Goal: Task Accomplishment & Management: Complete application form

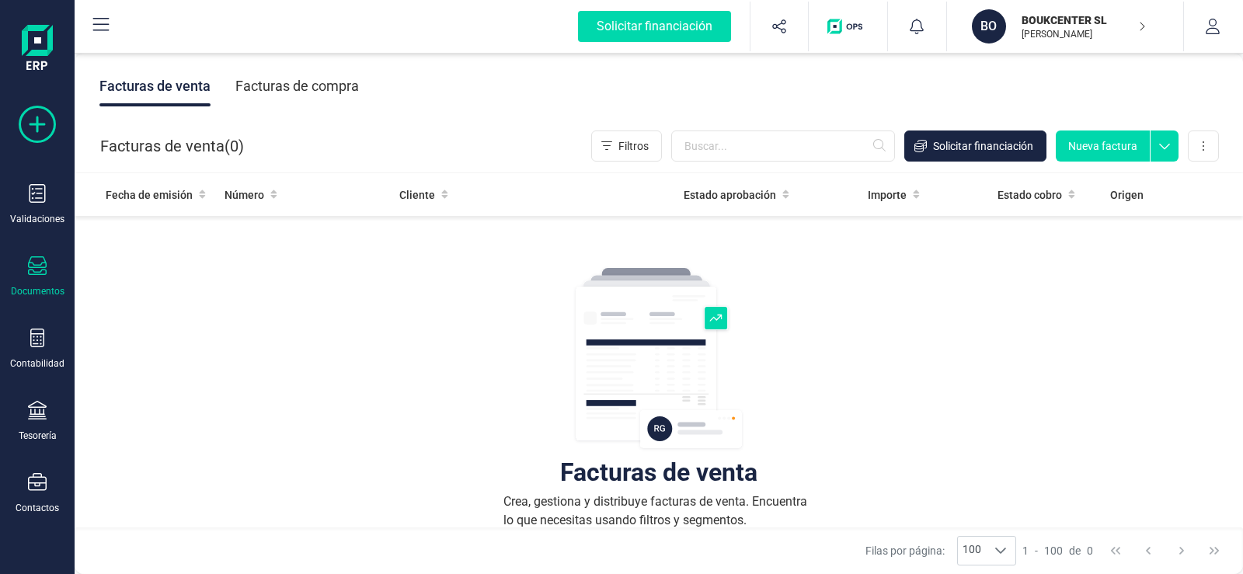
click at [37, 115] on icon at bounding box center [37, 124] width 37 height 37
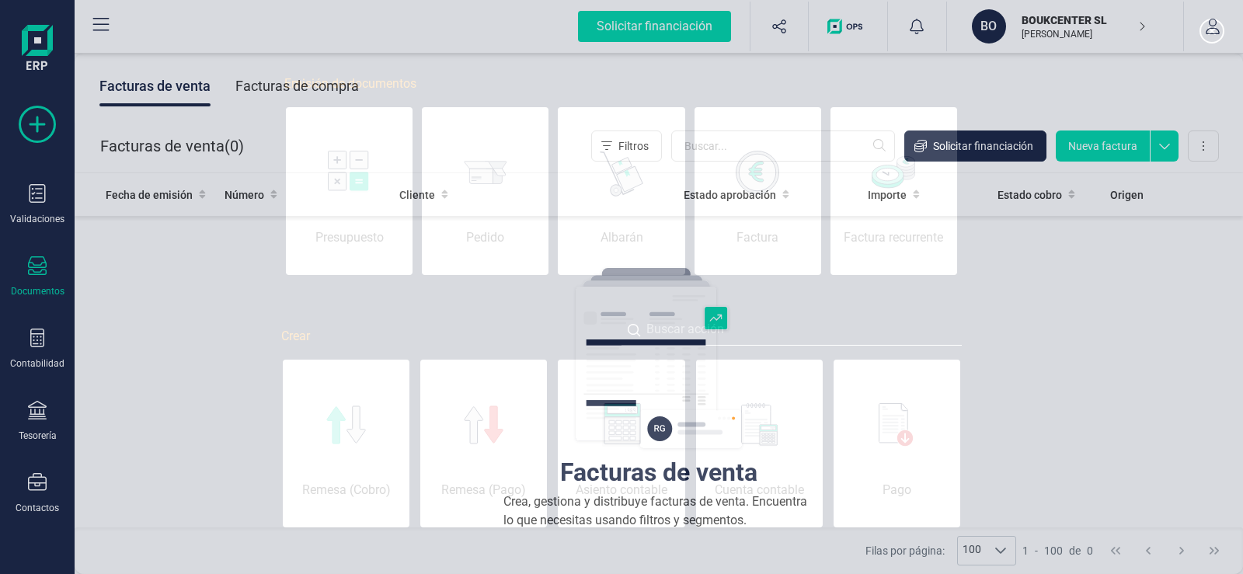
scroll to position [0, 78]
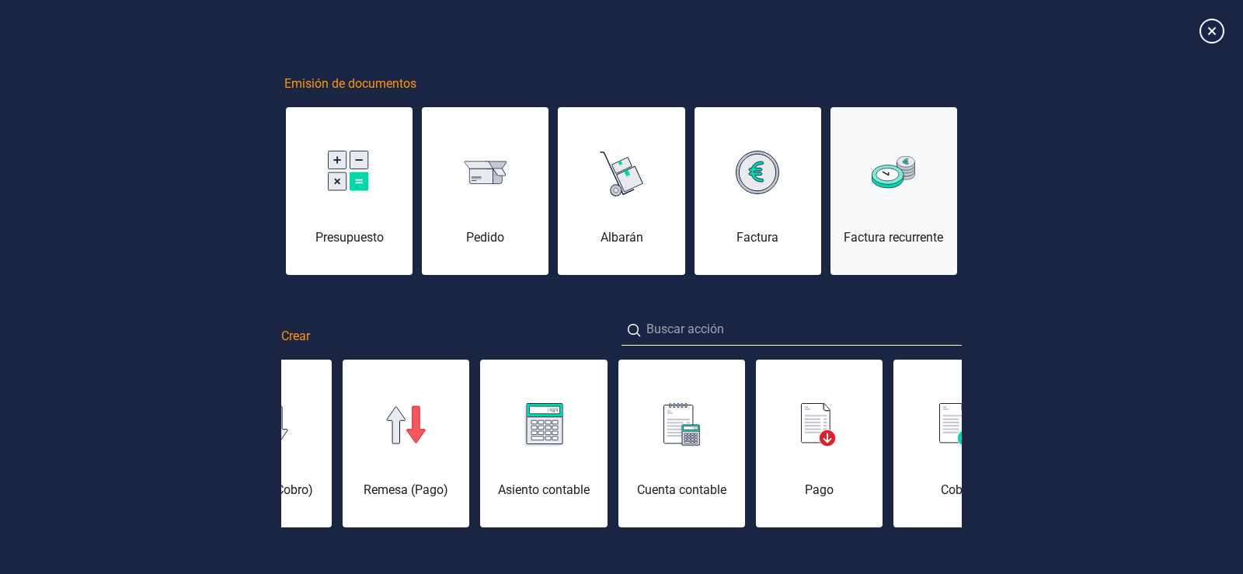
click at [884, 240] on div "Factura recurrente" at bounding box center [893, 237] width 127 height 19
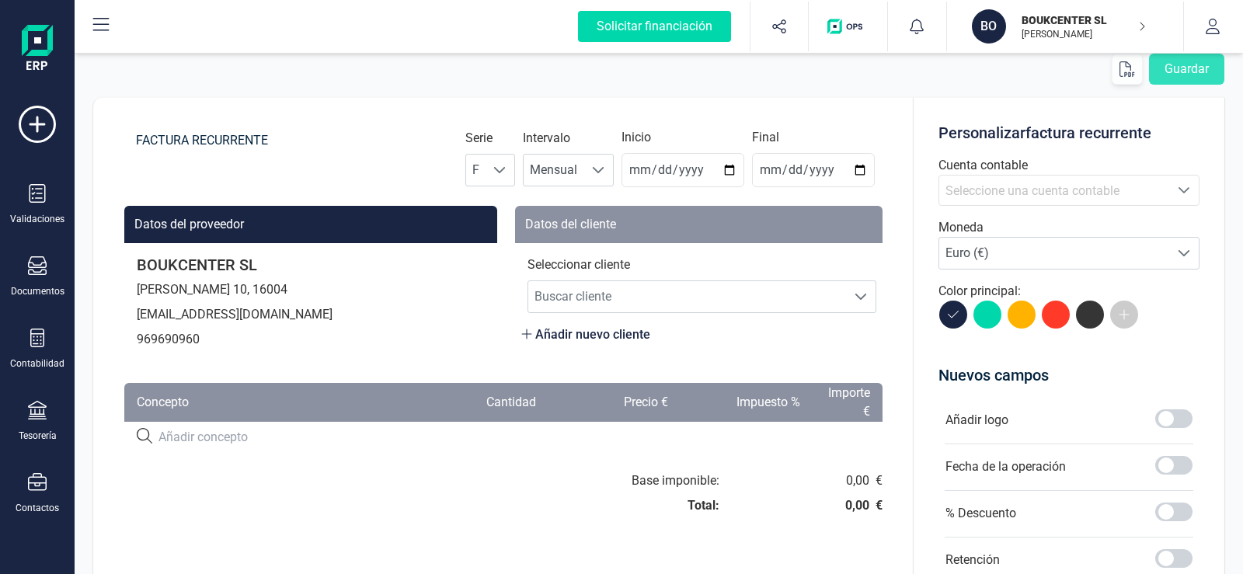
scroll to position [78, 0]
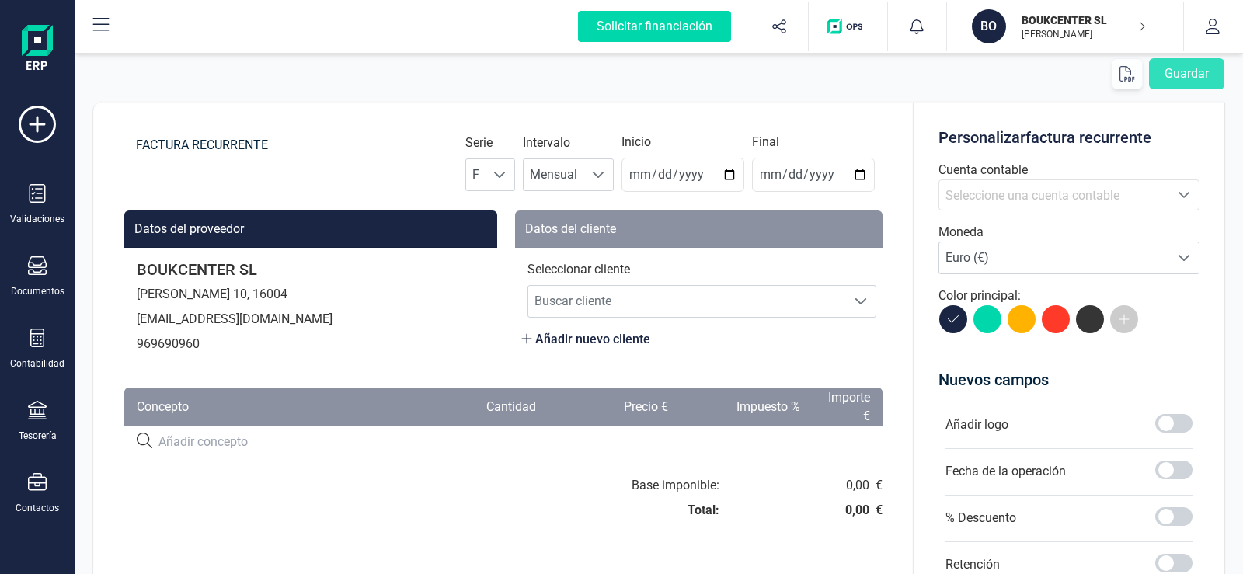
click at [1180, 193] on icon "Seleccione una cuenta" at bounding box center [1183, 195] width 11 height 6
click at [1065, 20] on p "BOUKCENTER SL" at bounding box center [1083, 20] width 124 height 16
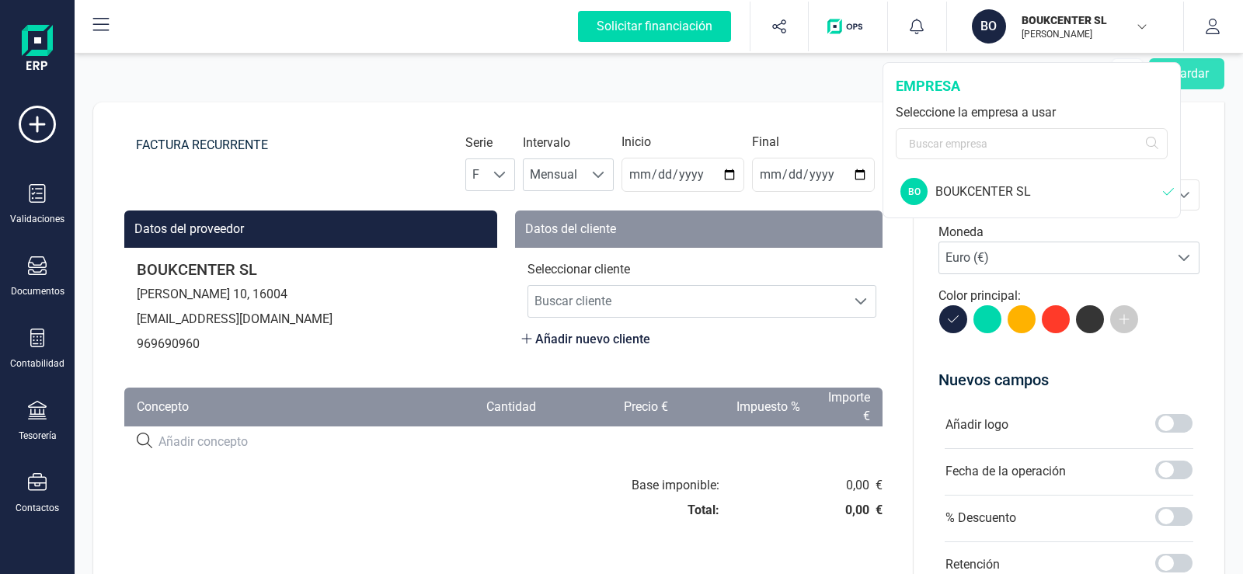
click at [1011, 189] on div "BOUKCENTER SL" at bounding box center [1049, 191] width 228 height 19
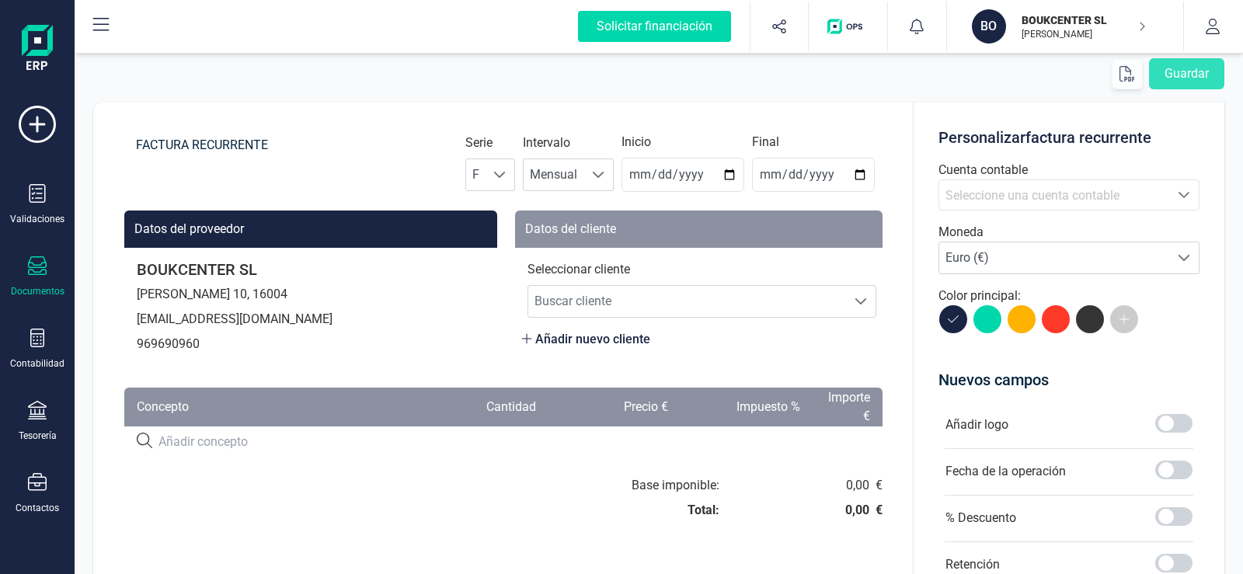
click at [40, 272] on icon at bounding box center [37, 265] width 19 height 19
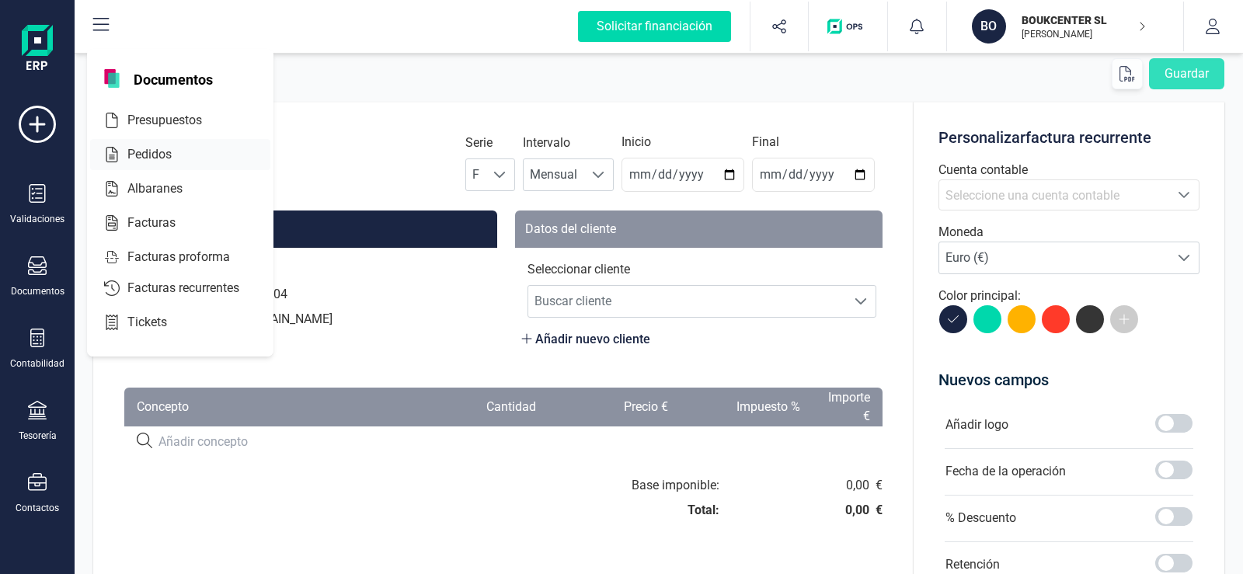
click at [137, 153] on span "Pedidos" at bounding box center [160, 154] width 78 height 19
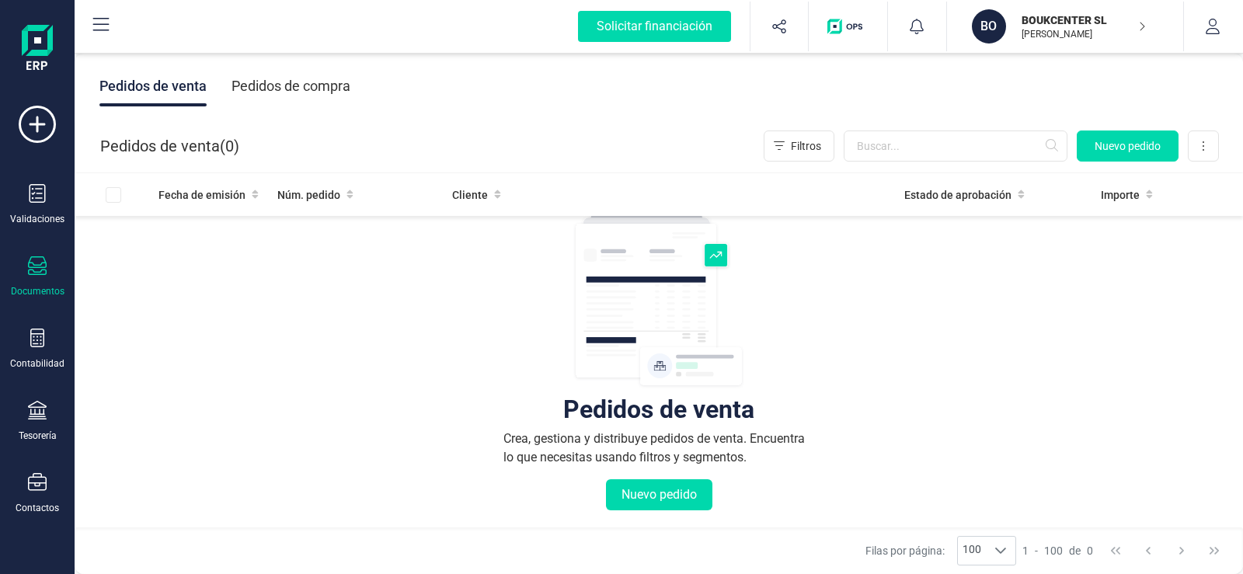
scroll to position [78, 0]
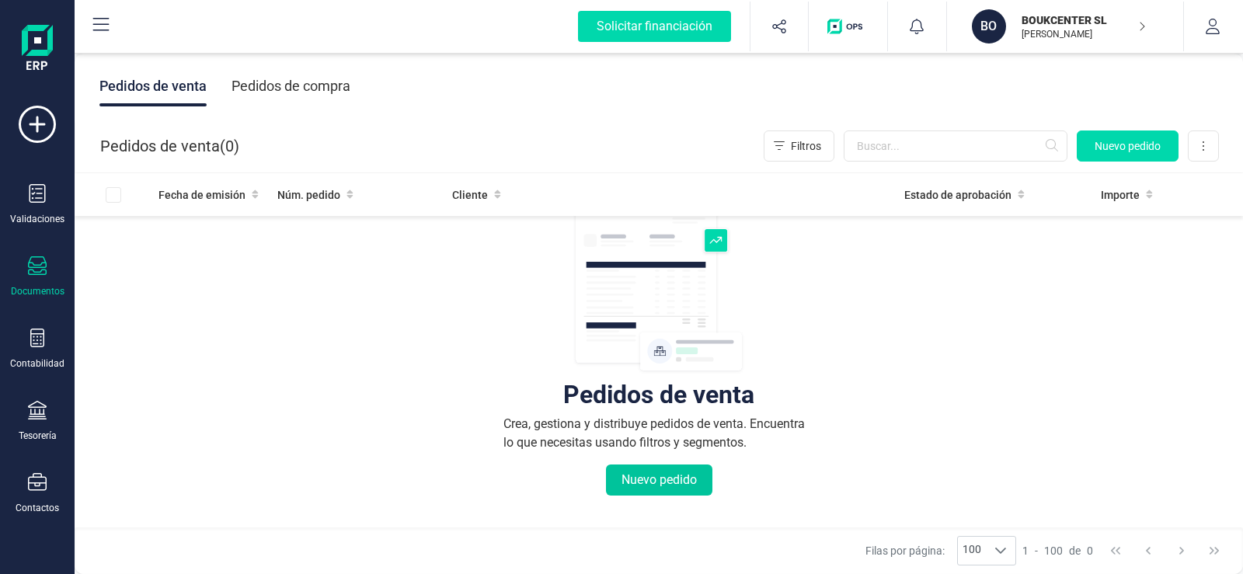
click at [646, 478] on button "Nuevo pedido" at bounding box center [659, 479] width 106 height 31
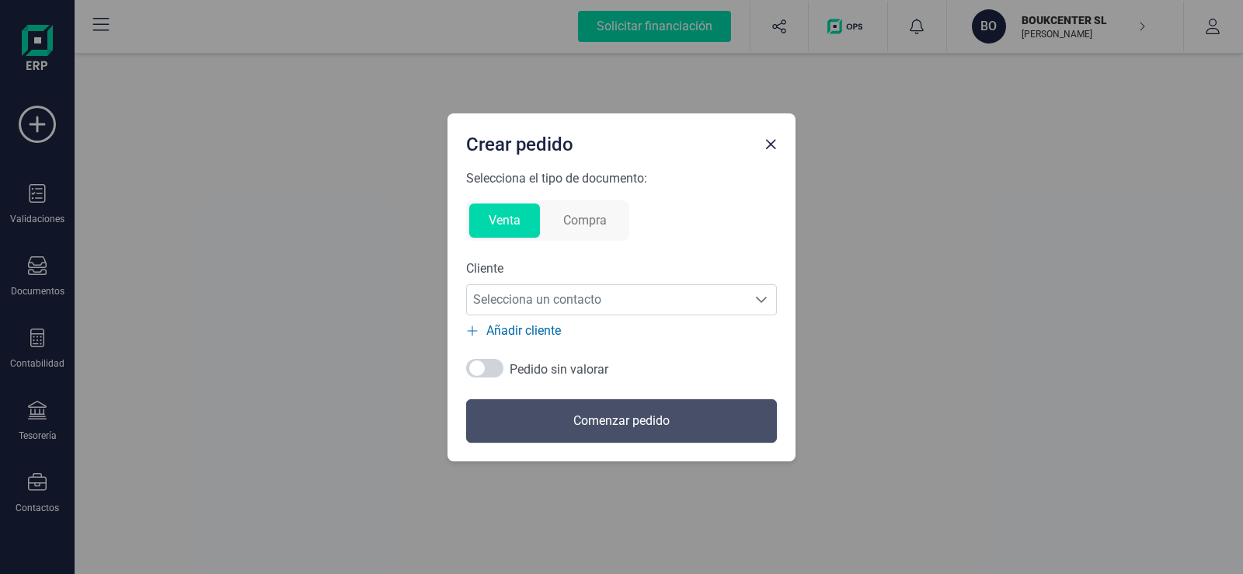
click at [583, 221] on button "Compra" at bounding box center [585, 220] width 82 height 34
click at [752, 298] on div "Selecciona un contacto" at bounding box center [761, 300] width 30 height 12
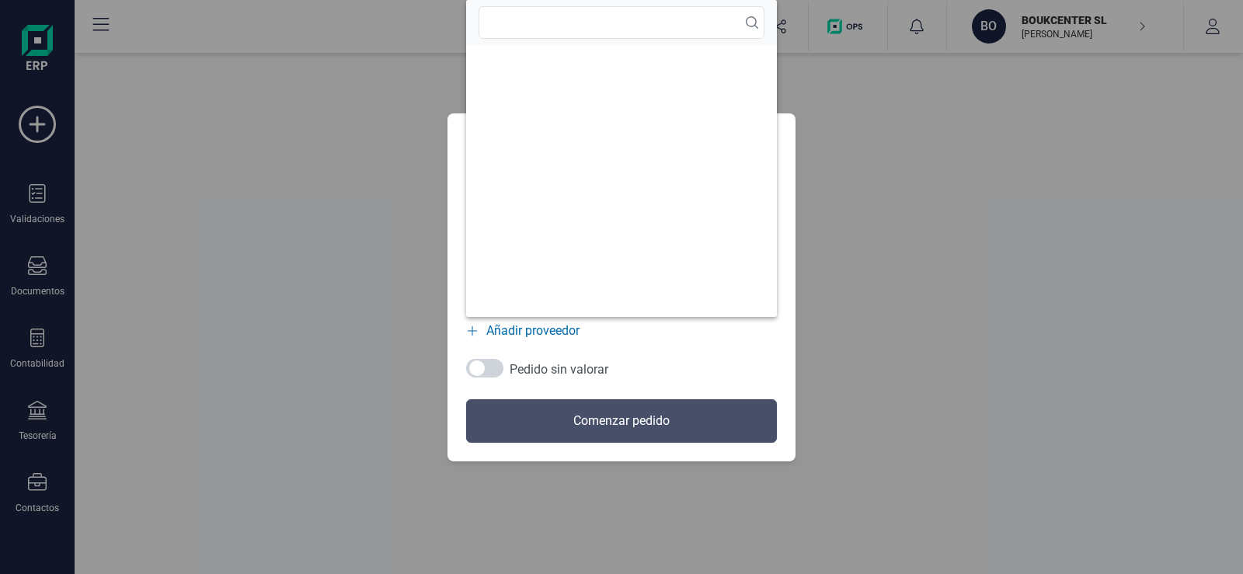
click at [748, 331] on div "Añadir proveedor" at bounding box center [621, 330] width 311 height 19
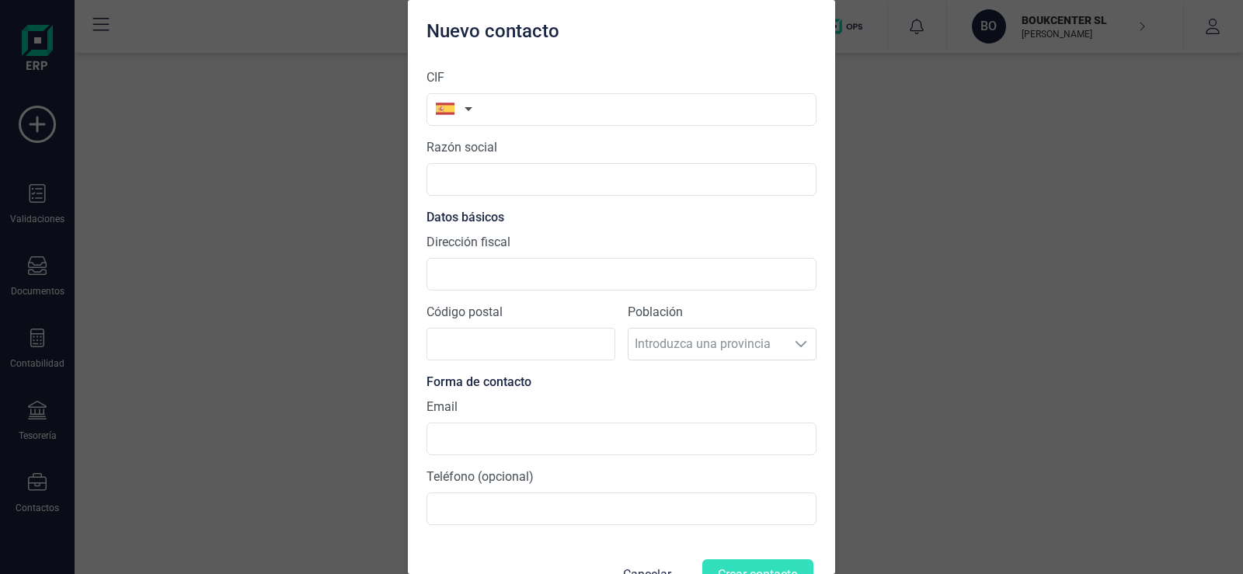
click at [921, 129] on div "Nuevo contacto CIF Razón social Datos básicos Dirección fiscal Código postal Po…" at bounding box center [621, 287] width 1243 height 574
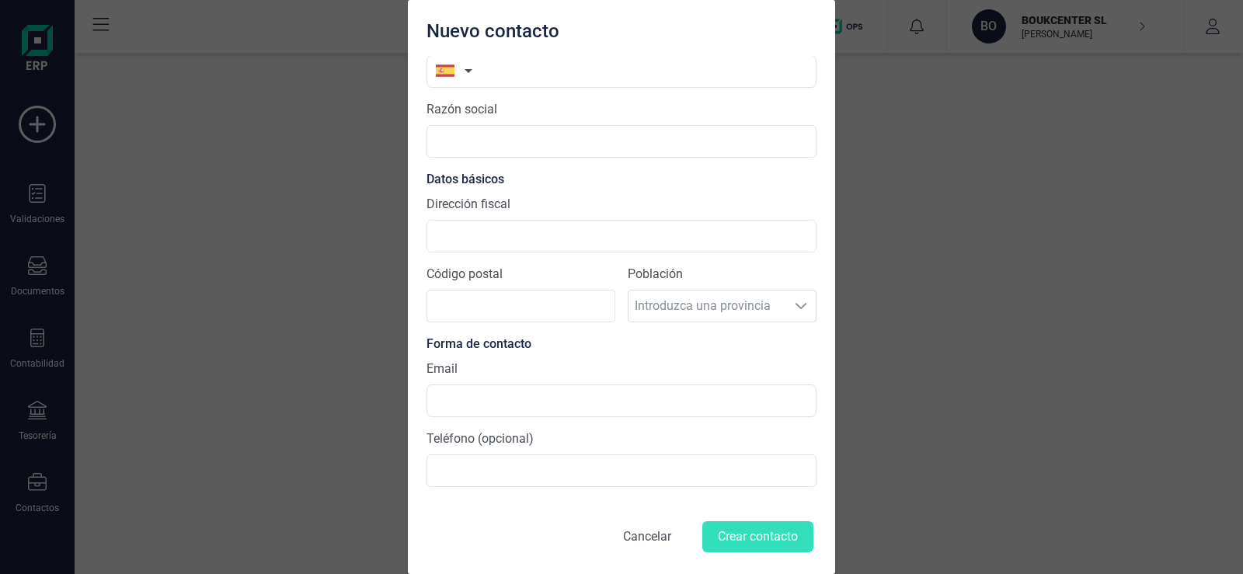
click at [631, 537] on button "Cancelar" at bounding box center [646, 536] width 85 height 37
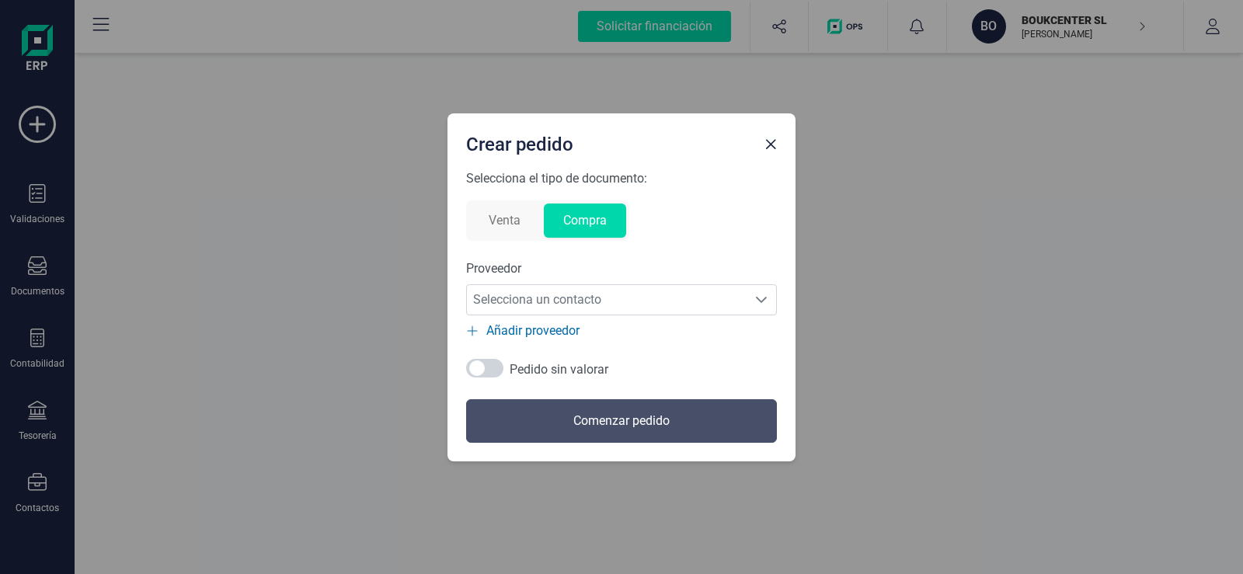
click at [529, 329] on span "Añadir proveedor" at bounding box center [532, 330] width 93 height 19
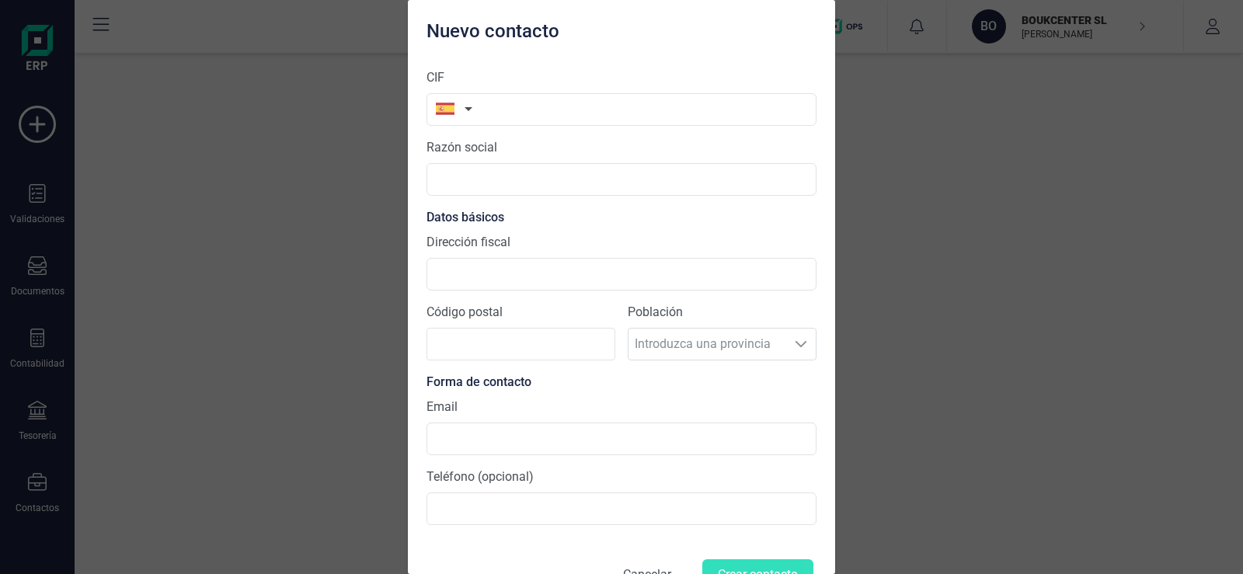
click at [648, 568] on button "Cancelar" at bounding box center [646, 574] width 85 height 37
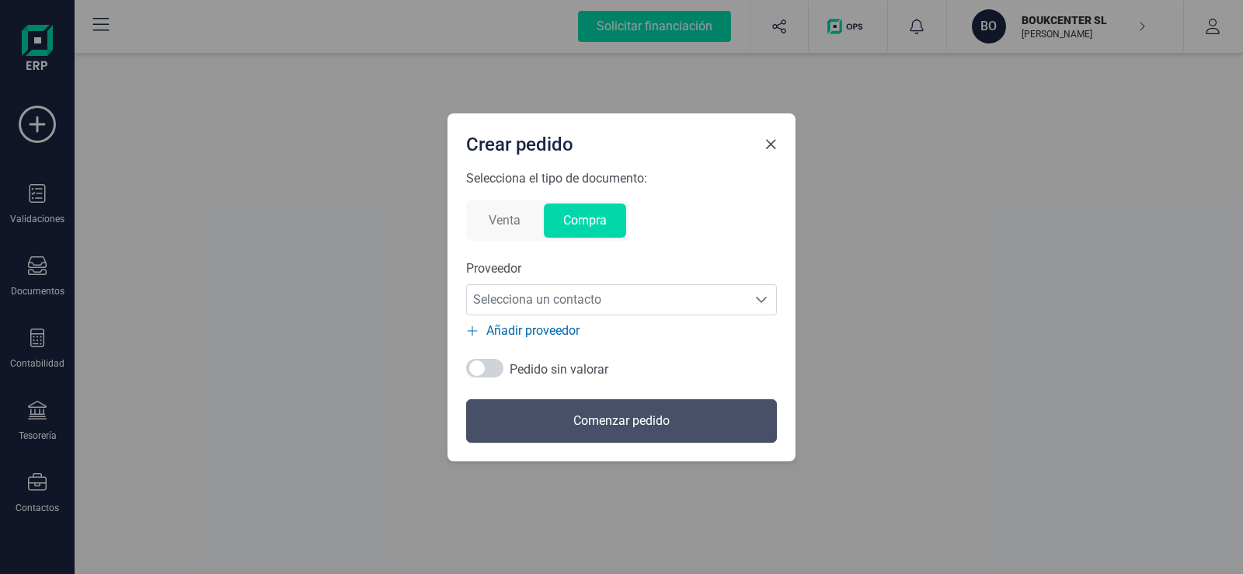
click at [766, 141] on span "Close" at bounding box center [770, 144] width 12 height 12
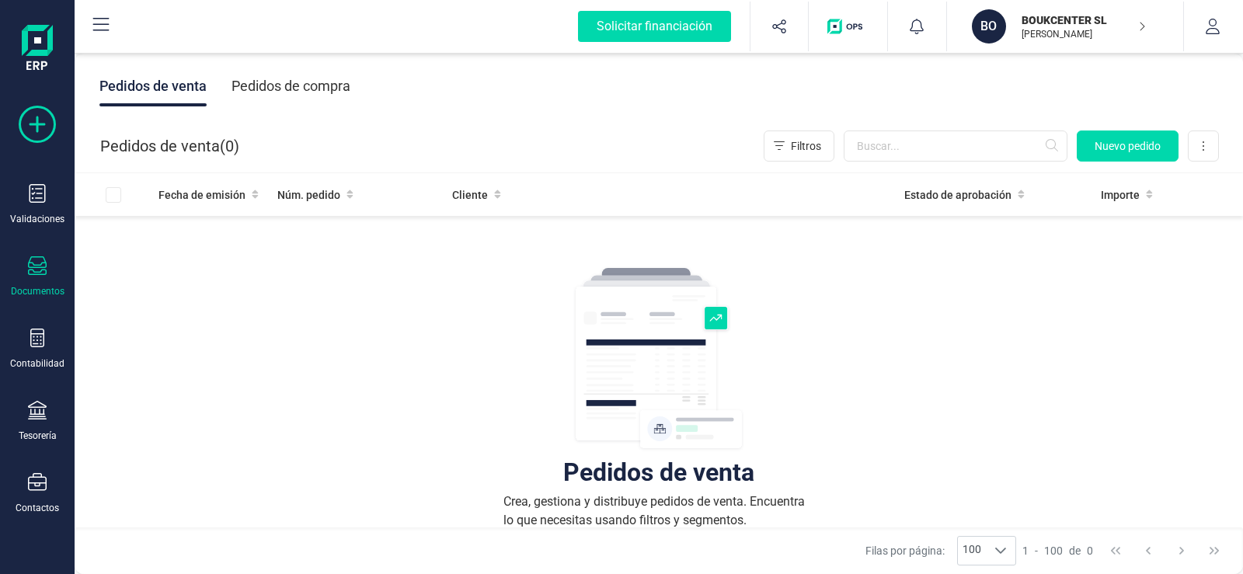
click at [42, 127] on icon at bounding box center [37, 124] width 37 height 37
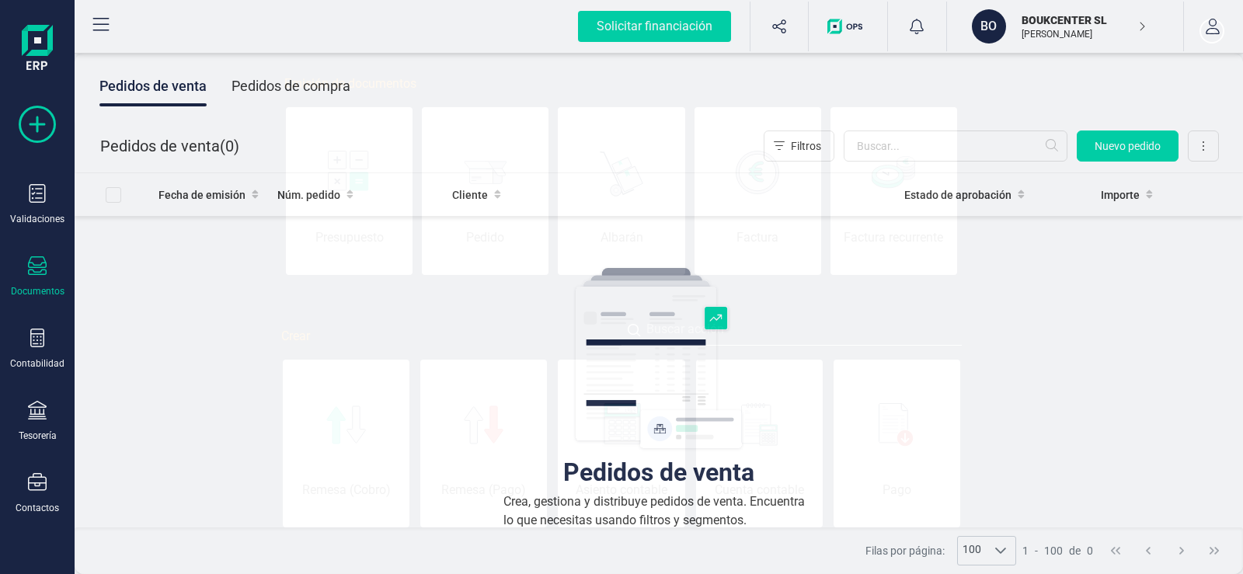
scroll to position [0, 78]
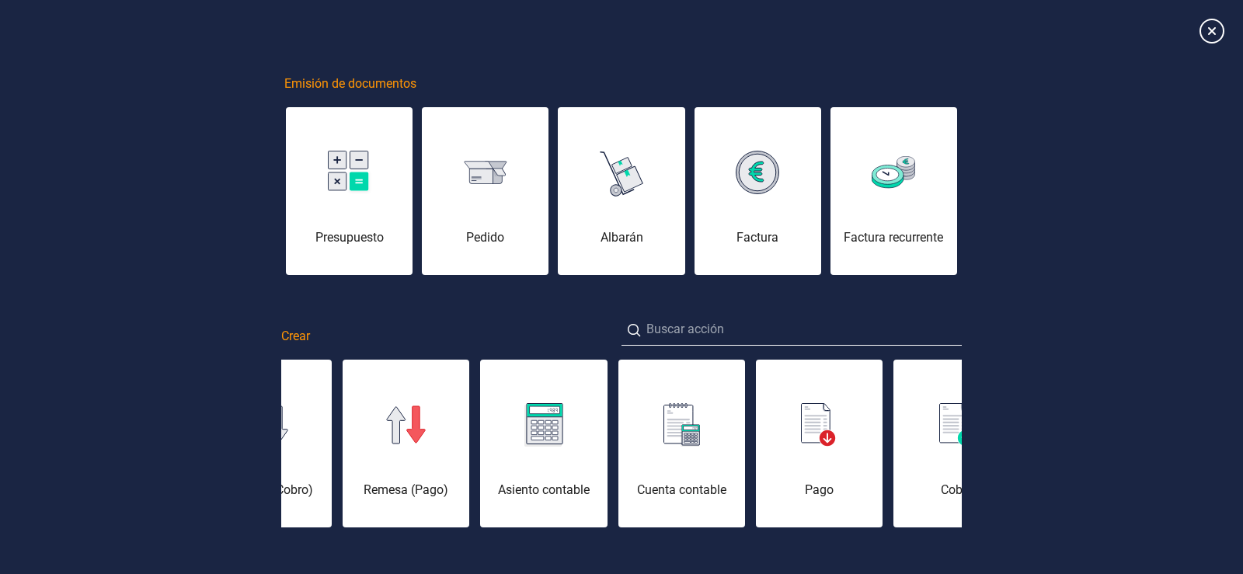
click at [947, 437] on div "Remesa (Cobro) Remesa (Pago) Asiento contable Cuenta contable Pago Cobro Contac…" at bounding box center [621, 443] width 680 height 171
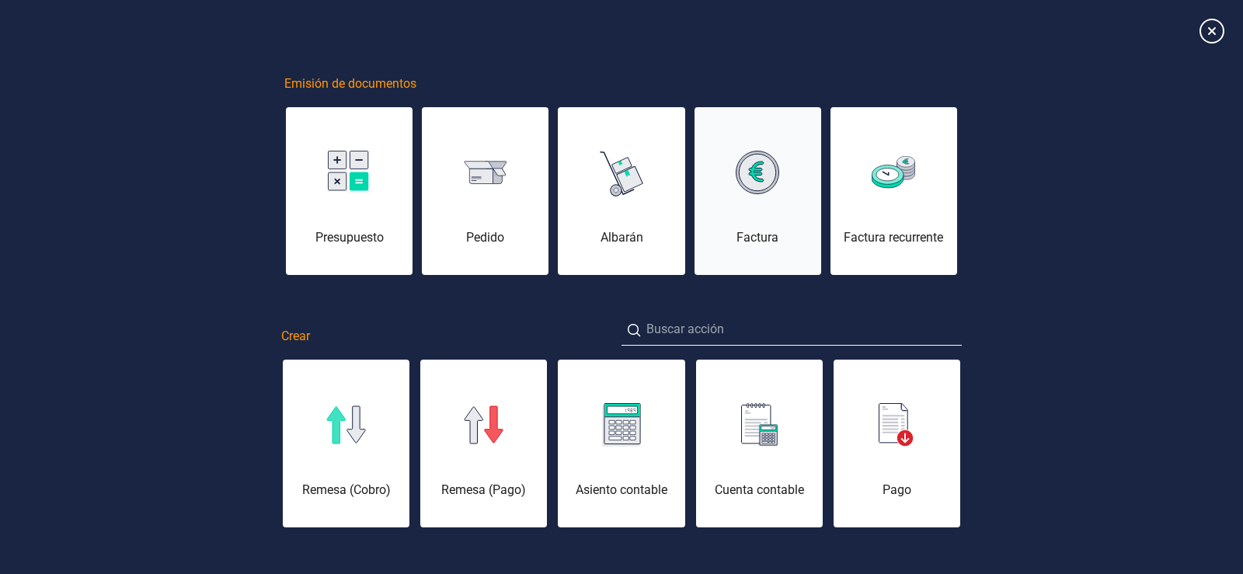
click at [756, 234] on div "Factura" at bounding box center [757, 237] width 127 height 19
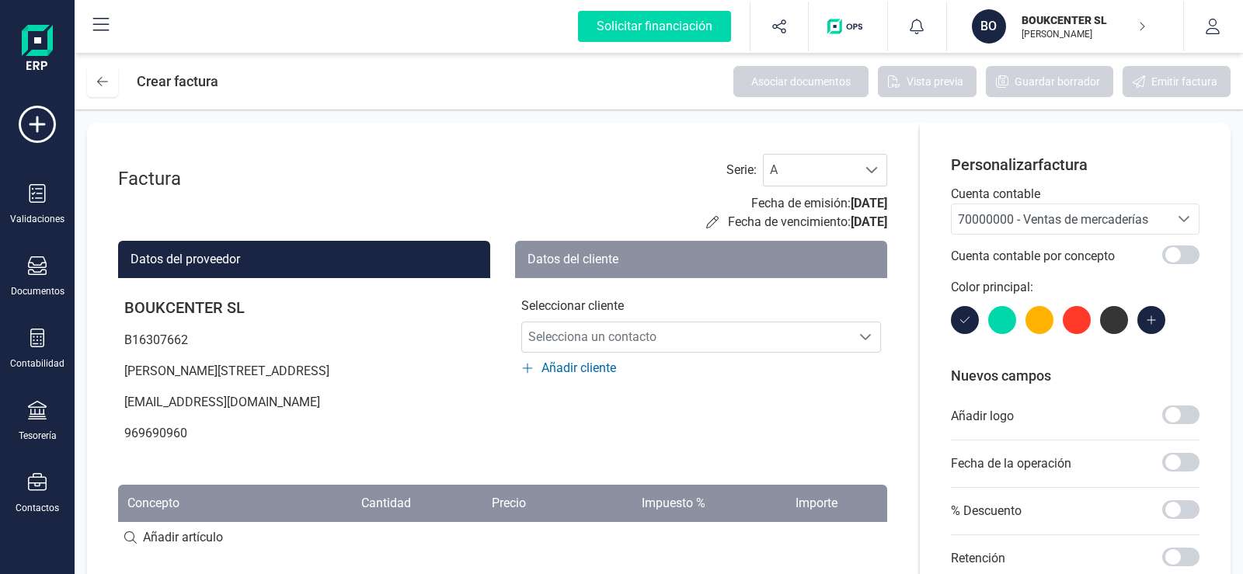
click at [579, 367] on span "Añadir cliente" at bounding box center [578, 368] width 75 height 19
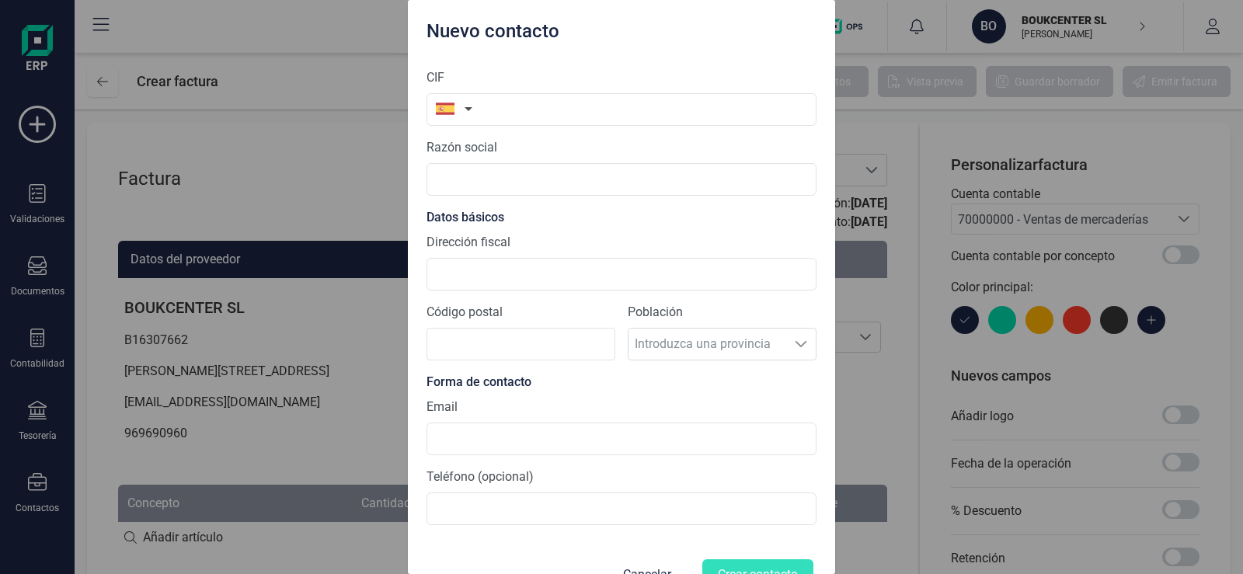
click at [679, 30] on div "Nuevo contacto" at bounding box center [621, 27] width 402 height 31
click at [643, 565] on button "Cancelar" at bounding box center [646, 574] width 85 height 37
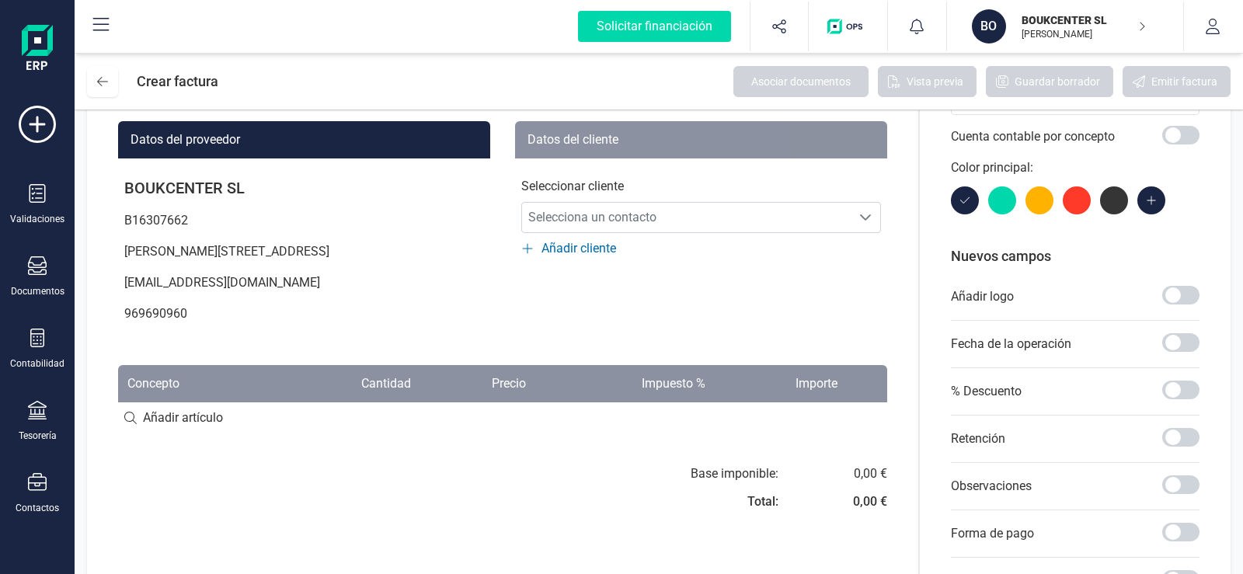
scroll to position [155, 0]
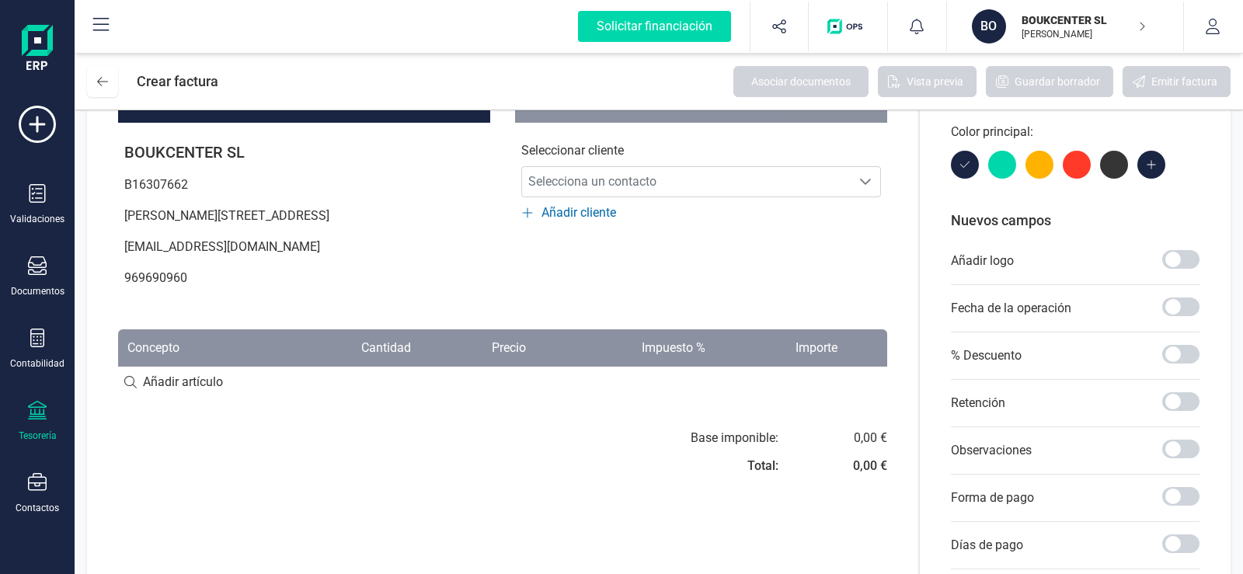
click at [40, 412] on icon at bounding box center [37, 410] width 19 height 19
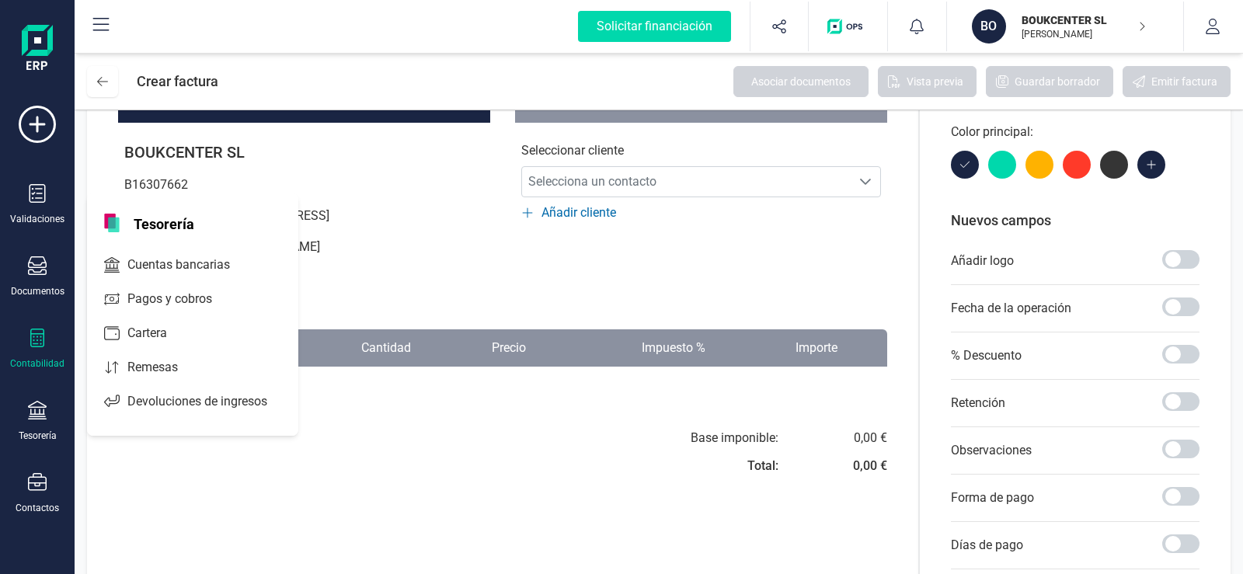
click at [36, 339] on icon at bounding box center [37, 337] width 19 height 19
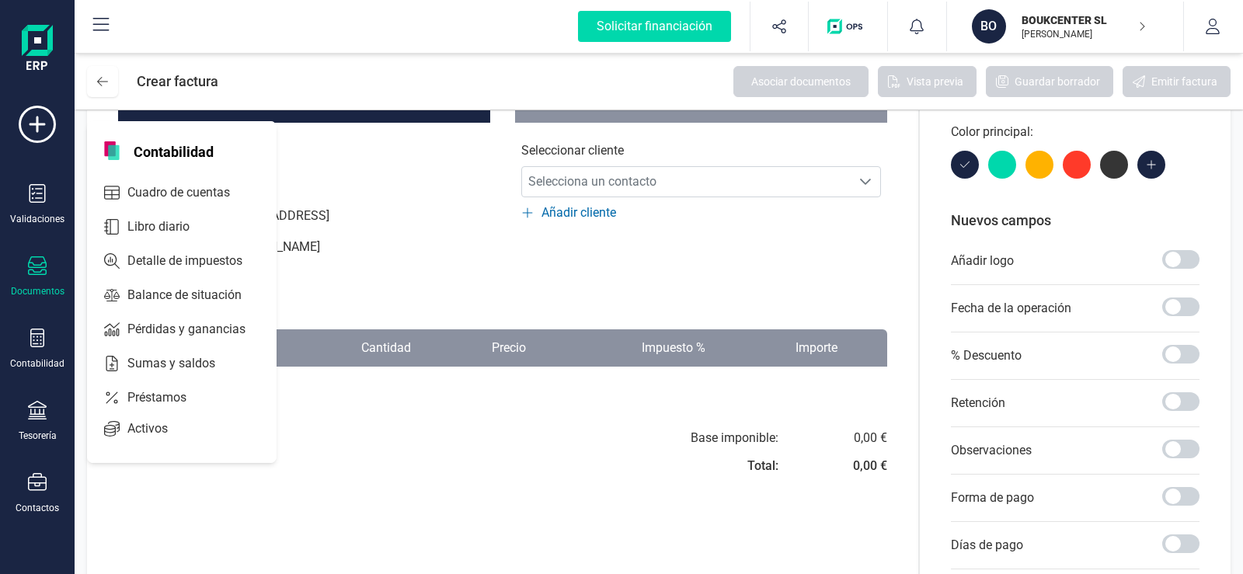
click at [40, 268] on icon at bounding box center [37, 265] width 19 height 19
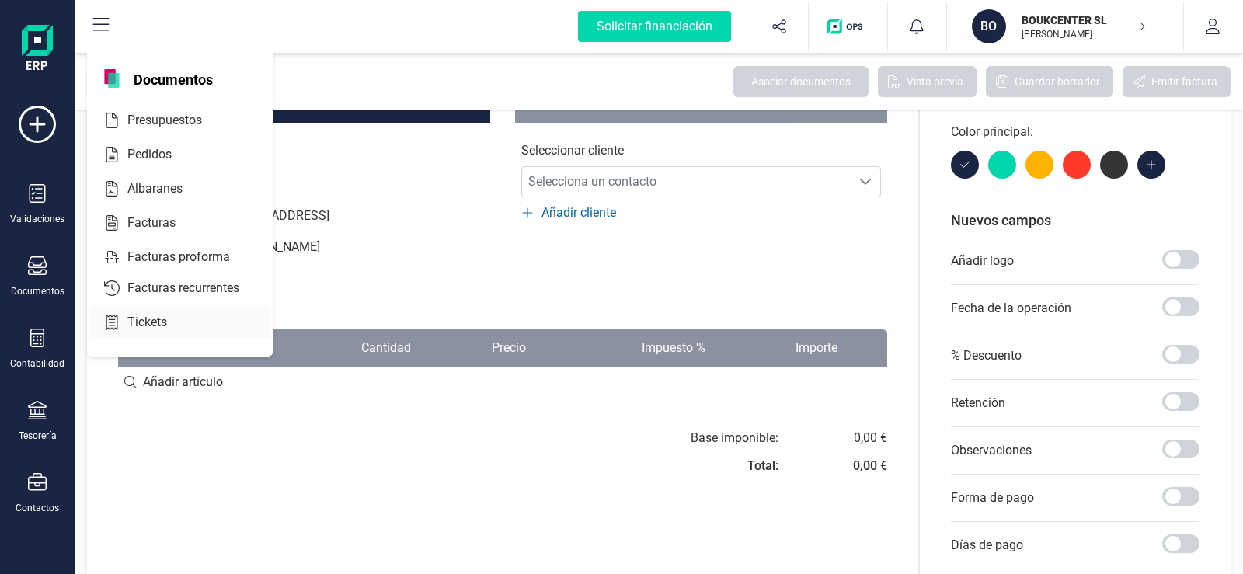
click at [144, 320] on span "Tickets" at bounding box center [158, 322] width 74 height 19
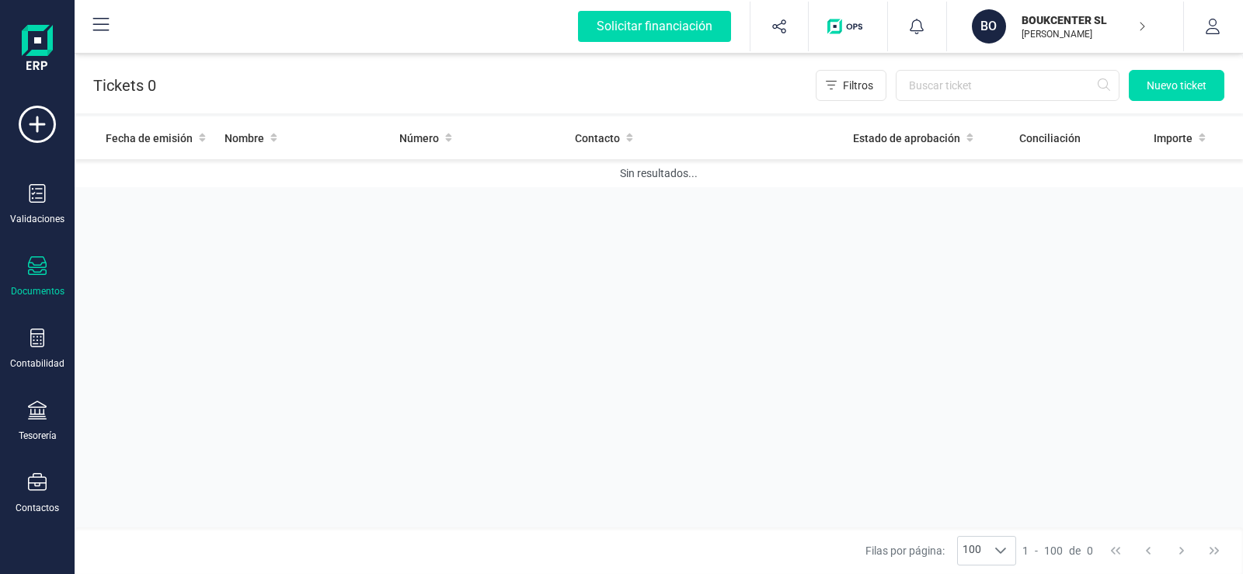
click at [645, 178] on div "Sin resultados..." at bounding box center [659, 173] width 1106 height 16
click at [124, 88] on p "Tickets 0" at bounding box center [124, 85] width 63 height 31
click at [1158, 85] on span "Nuevo ticket" at bounding box center [1176, 86] width 60 height 16
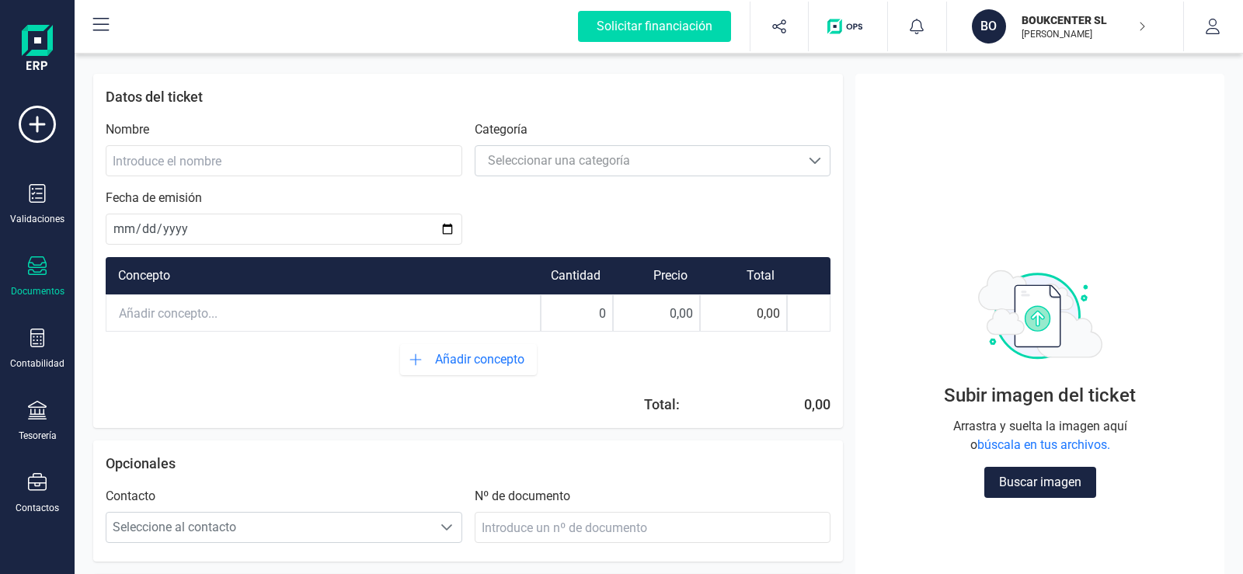
scroll to position [40, 0]
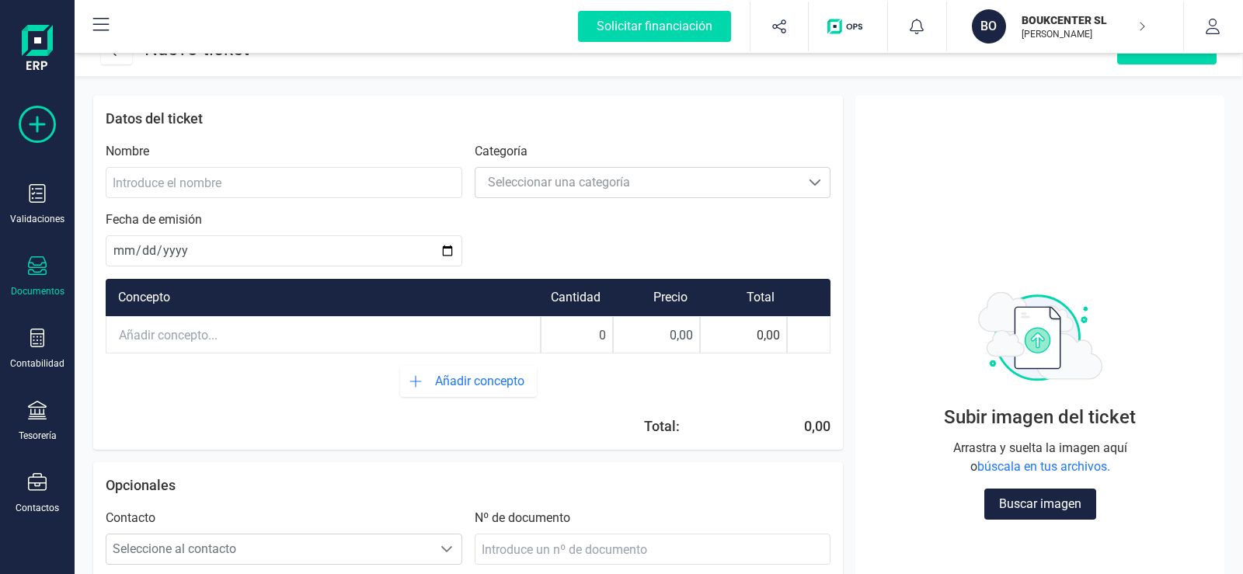
click at [34, 121] on icon at bounding box center [37, 124] width 37 height 37
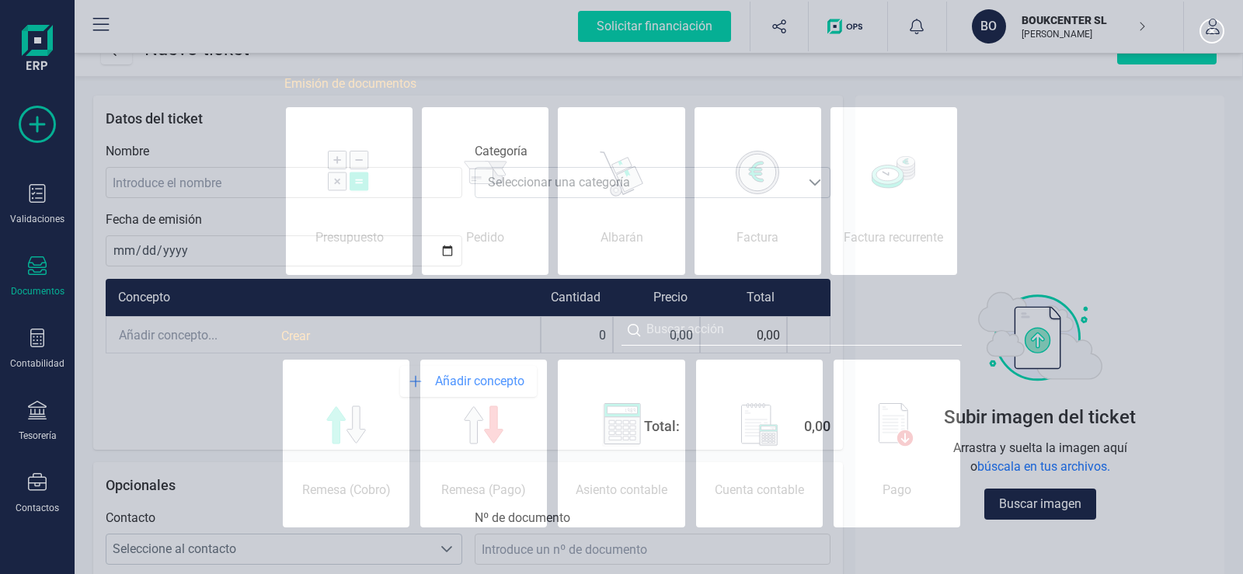
scroll to position [0, 78]
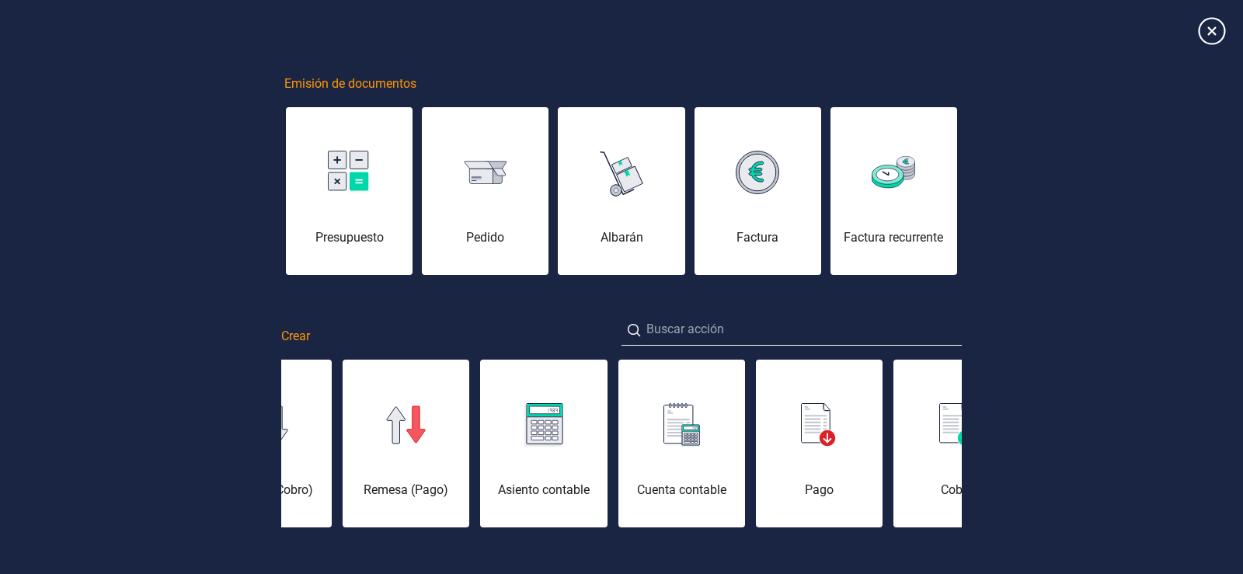
click at [1210, 32] on icon at bounding box center [1210, 30] width 27 height 27
